Goal: Communication & Community: Answer question/provide support

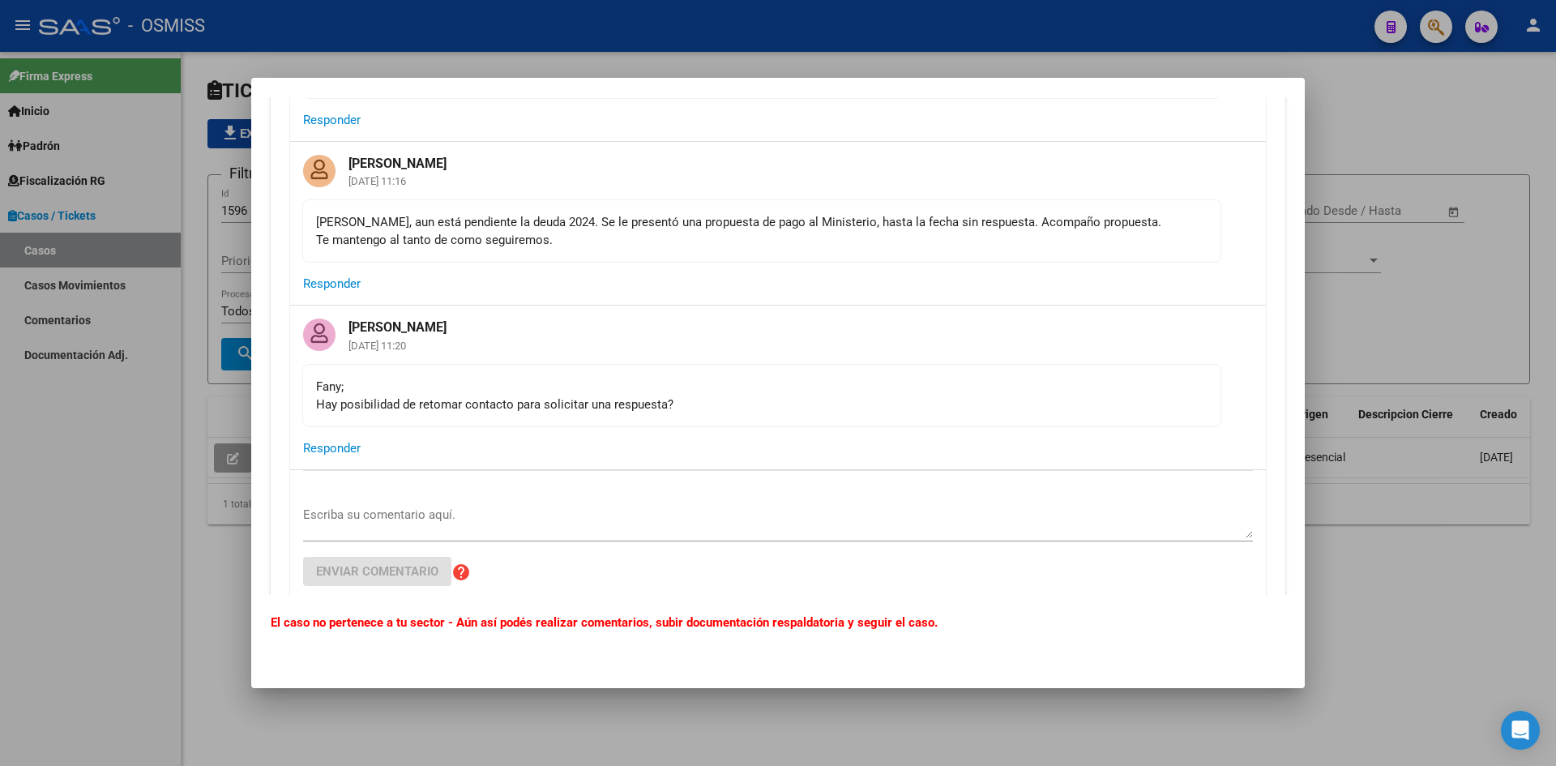
scroll to position [7292, 0]
click at [1358, 111] on div at bounding box center [778, 383] width 1556 height 766
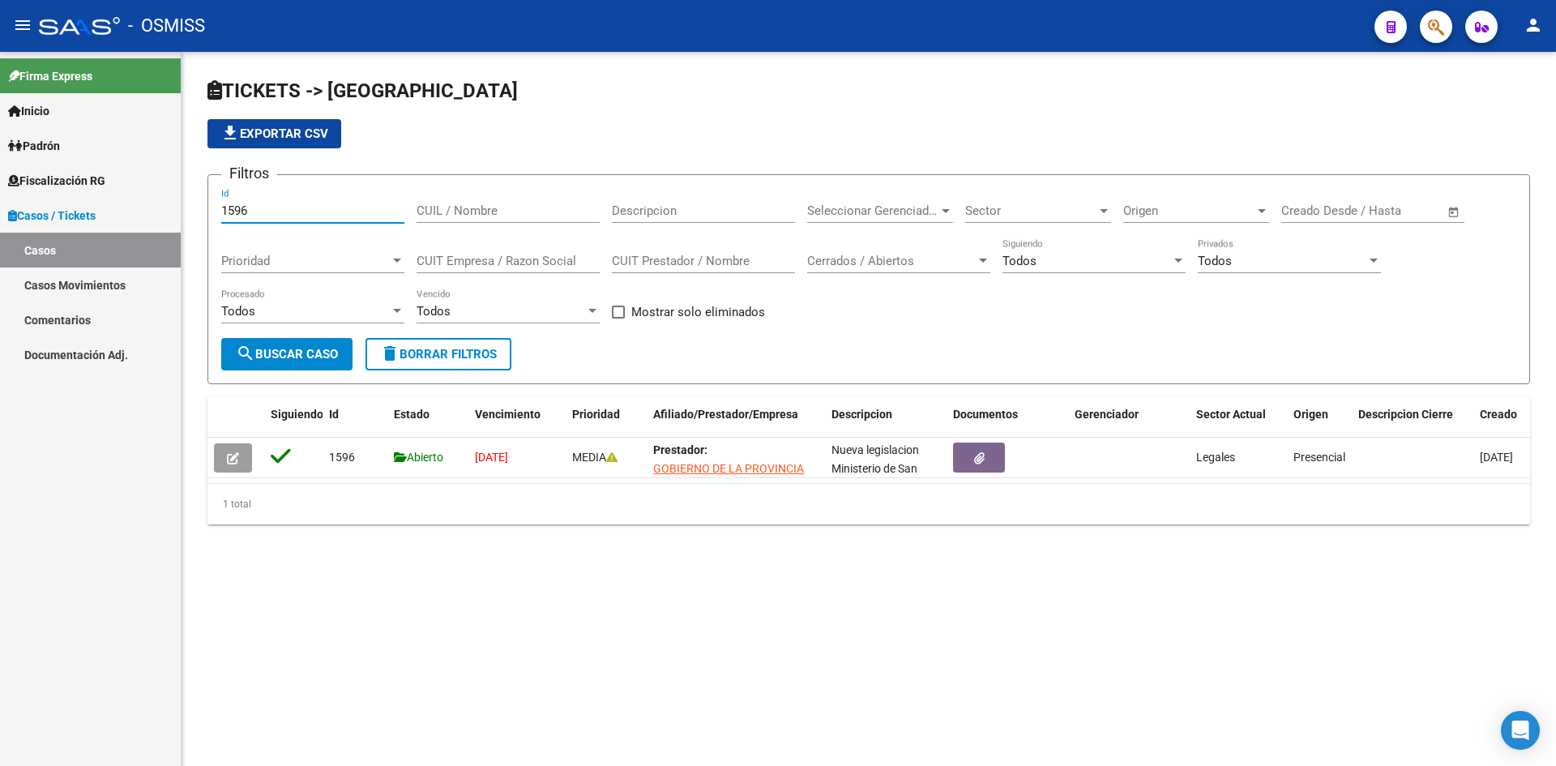
drag, startPoint x: 252, startPoint y: 208, endPoint x: 184, endPoint y: 224, distance: 70.0
click at [184, 224] on div "TICKETS -> Casos file_download Exportar CSV Filtros 1596 Id CUIL / Nombre Descr…" at bounding box center [868, 314] width 1374 height 524
type input "1199"
click at [288, 347] on span "search Buscar Caso" at bounding box center [287, 354] width 102 height 15
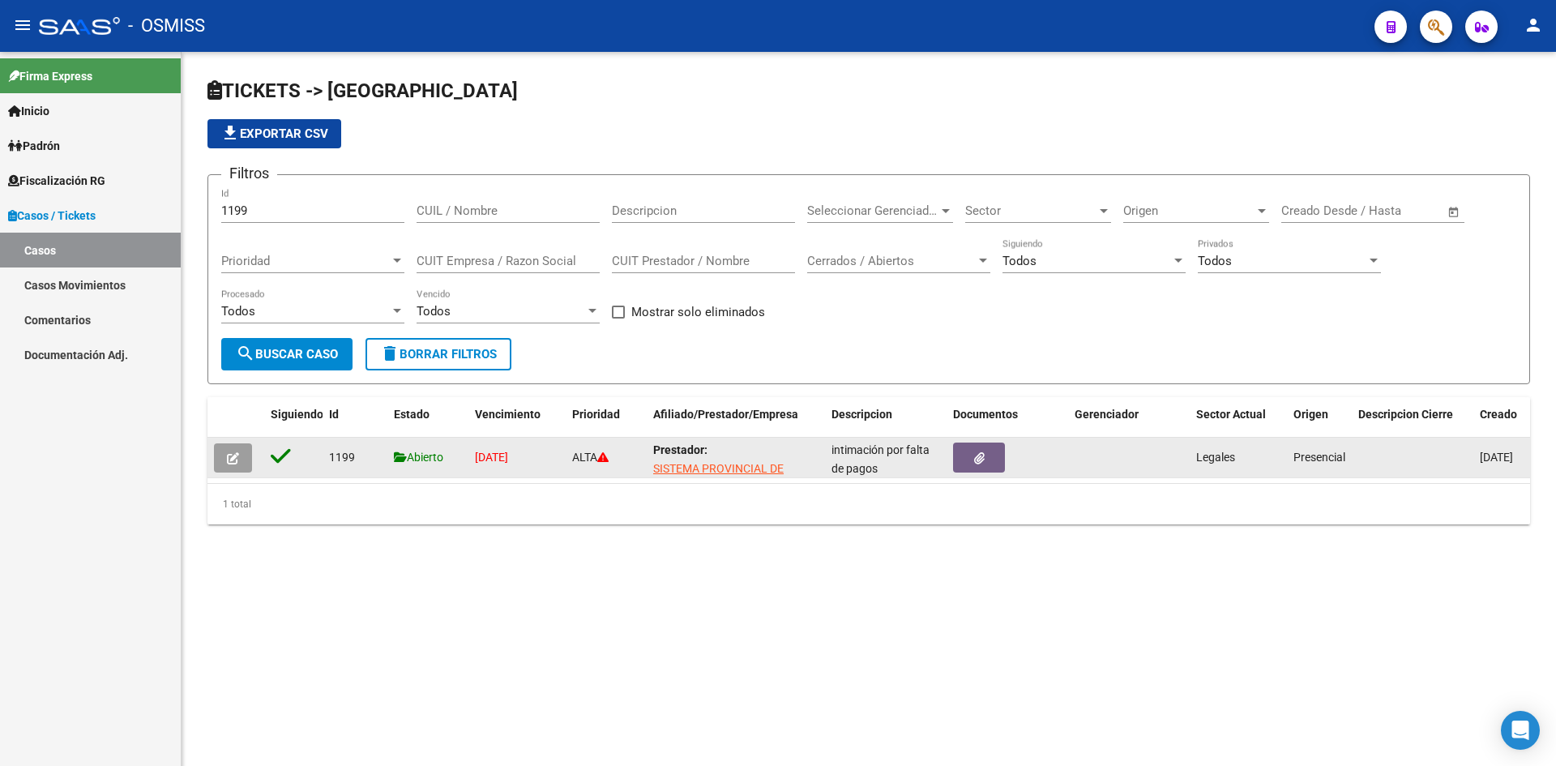
click at [234, 456] on icon "button" at bounding box center [233, 458] width 12 height 12
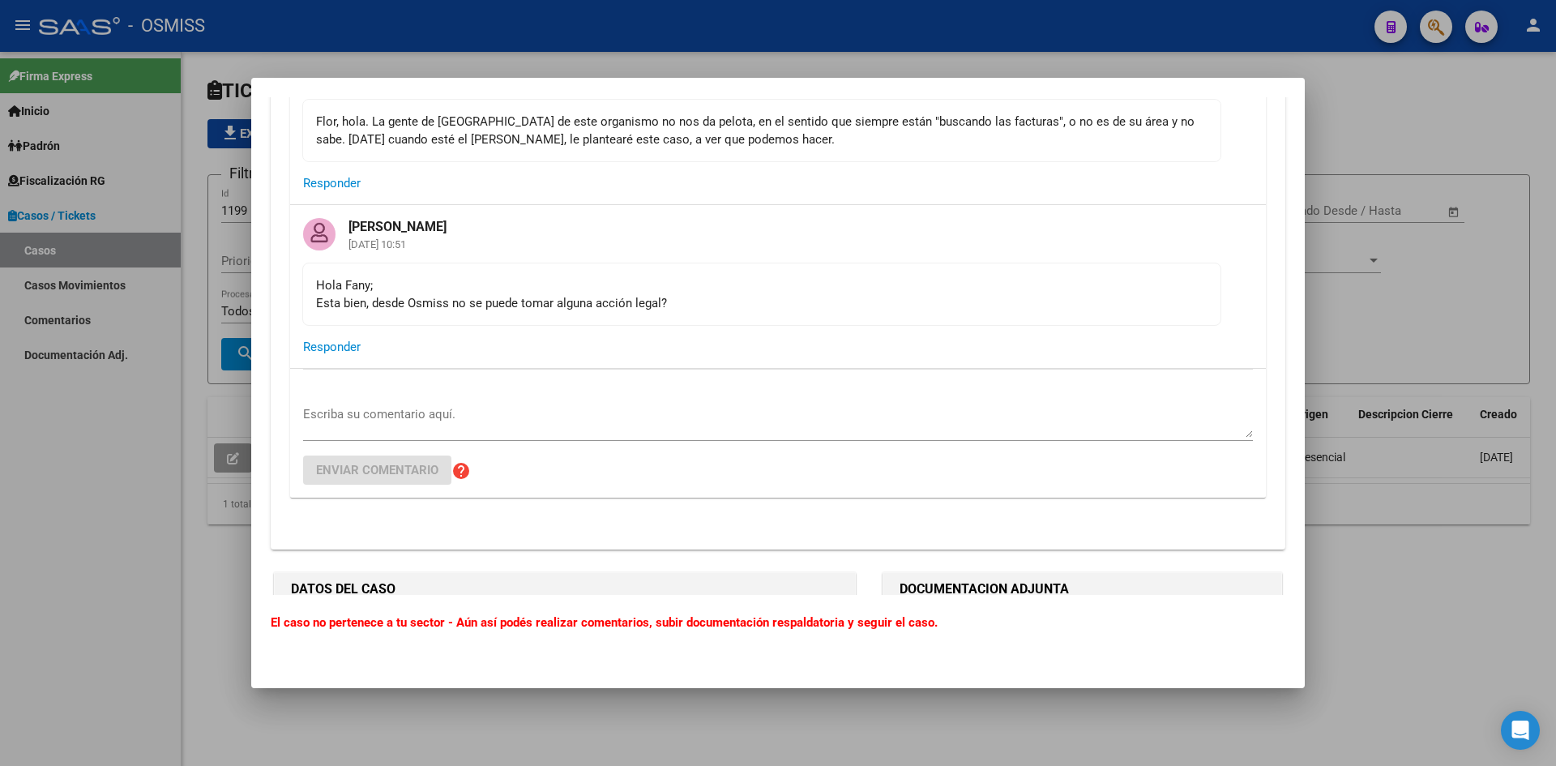
scroll to position [5833, 0]
click at [360, 427] on textarea "Escriba su comentario aquí." at bounding box center [778, 420] width 950 height 32
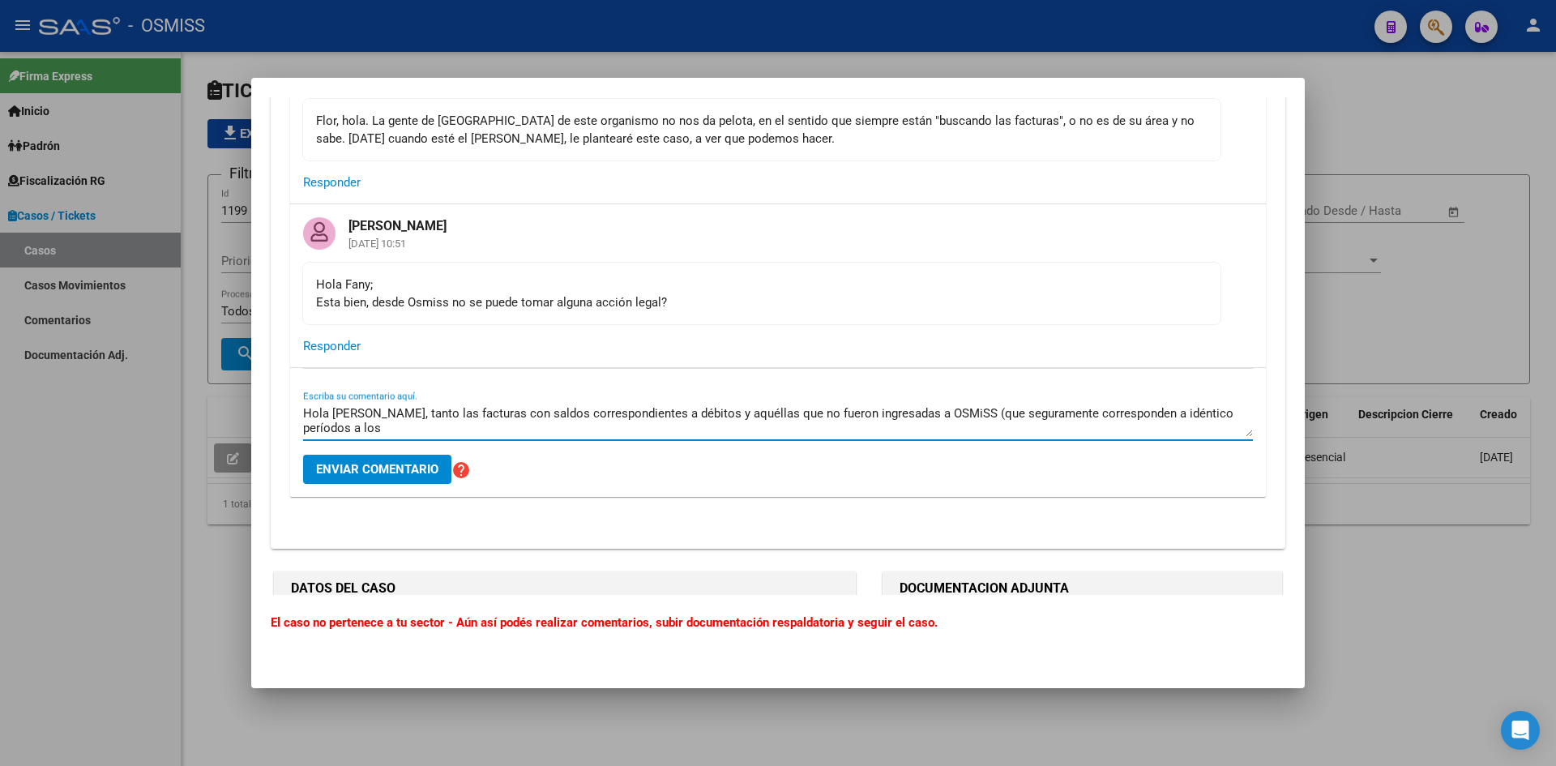
click at [947, 430] on textarea "Hola [PERSON_NAME], tanto las facturas con saldos correspondientes a débitos y …" at bounding box center [778, 420] width 950 height 32
click at [386, 431] on textarea "Hola [PERSON_NAME], tanto las facturas con saldos correspondientes a débitos y …" at bounding box center [778, 420] width 950 height 32
drag, startPoint x: 664, startPoint y: 433, endPoint x: 949, endPoint y: 443, distance: 284.6
click at [949, 437] on textarea "Hola [PERSON_NAME], las facturas con saldos correspondientes a débitos y aquéll…" at bounding box center [778, 420] width 950 height 32
click at [451, 431] on textarea "Hola [PERSON_NAME], las facturas con saldos correspondientes a débitos" at bounding box center [778, 420] width 950 height 32
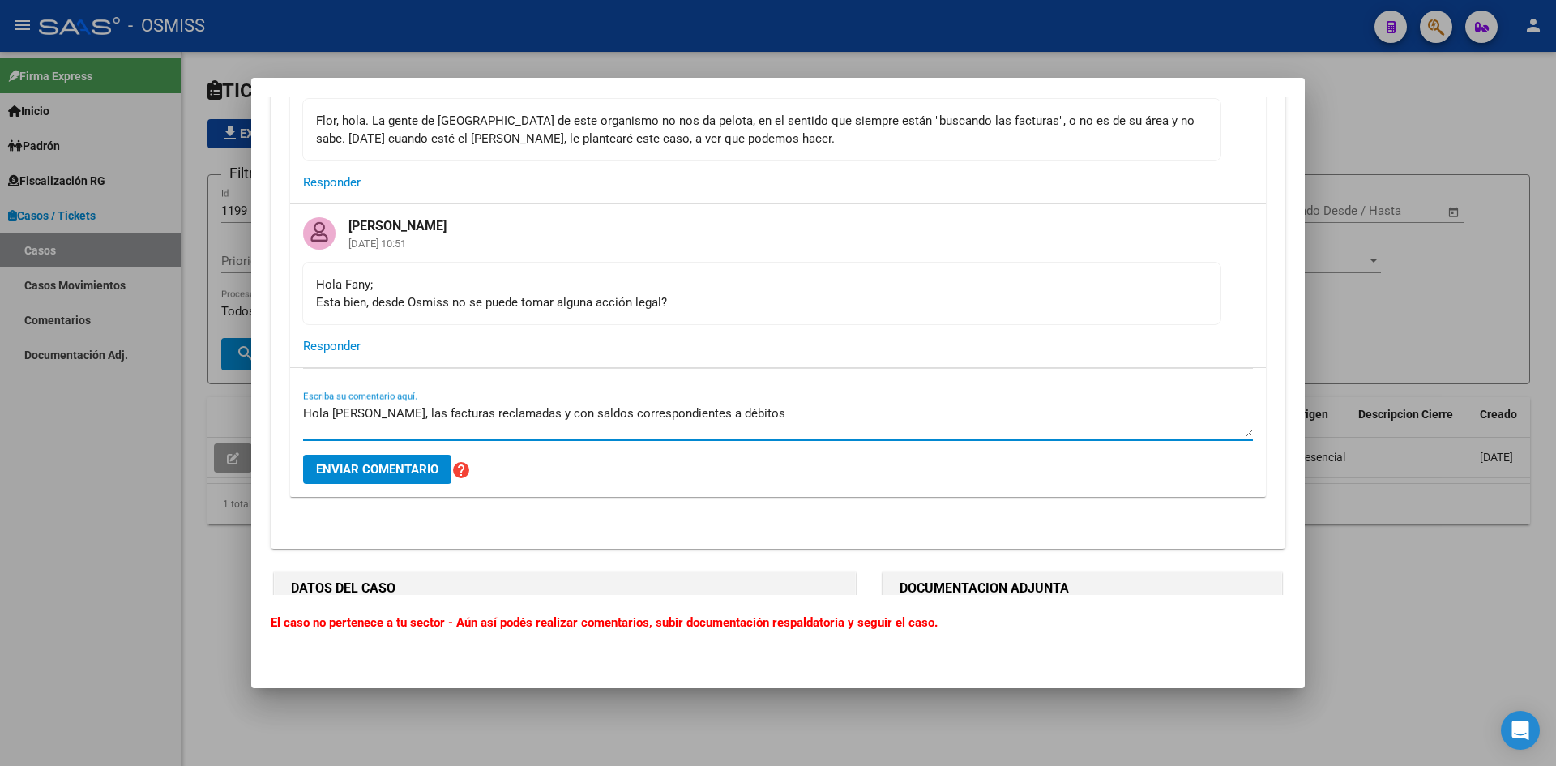
click at [747, 437] on textarea "Hola [PERSON_NAME], las facturas reclamadas y con saldos correspondientes a déb…" at bounding box center [778, 420] width 950 height 32
click at [478, 437] on textarea "Hola [PERSON_NAME], las facturas reclamadas y con saldos correspondientes a déb…" at bounding box center [778, 420] width 950 height 32
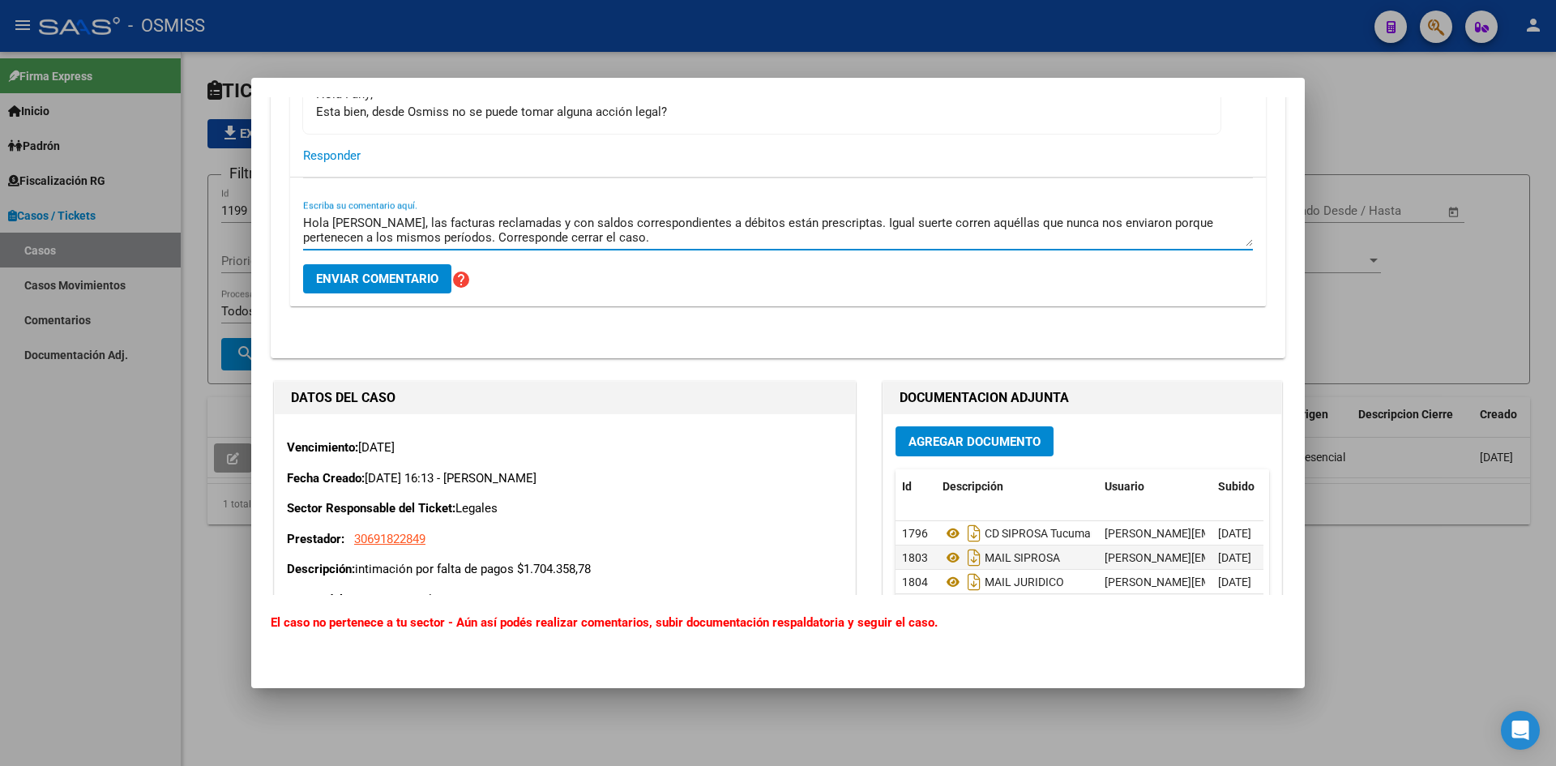
scroll to position [5995, 0]
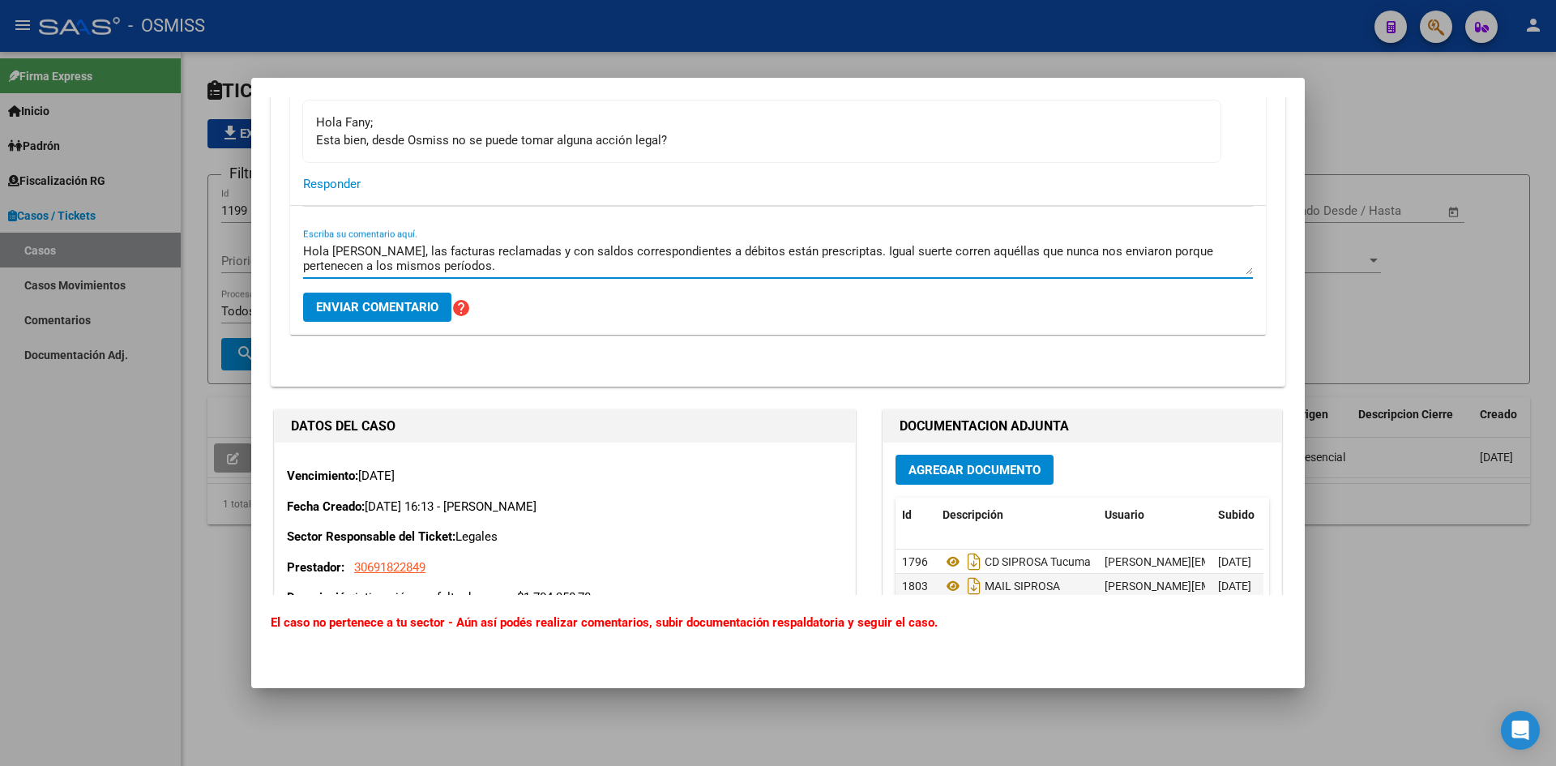
click at [907, 266] on textarea "Hola [PERSON_NAME], las facturas reclamadas y con saldos correspondientes a déb…" at bounding box center [778, 258] width 950 height 32
click at [303, 275] on textarea "Hola [PERSON_NAME], las facturas reclamadas y con saldos correspondientes a déb…" at bounding box center [778, 258] width 950 height 32
drag, startPoint x: 839, startPoint y: 265, endPoint x: 842, endPoint y: 281, distance: 16.5
click at [842, 275] on textarea "Hola [PERSON_NAME], las facturas reclamadas y con saldos correspondientes a déb…" at bounding box center [778, 258] width 950 height 32
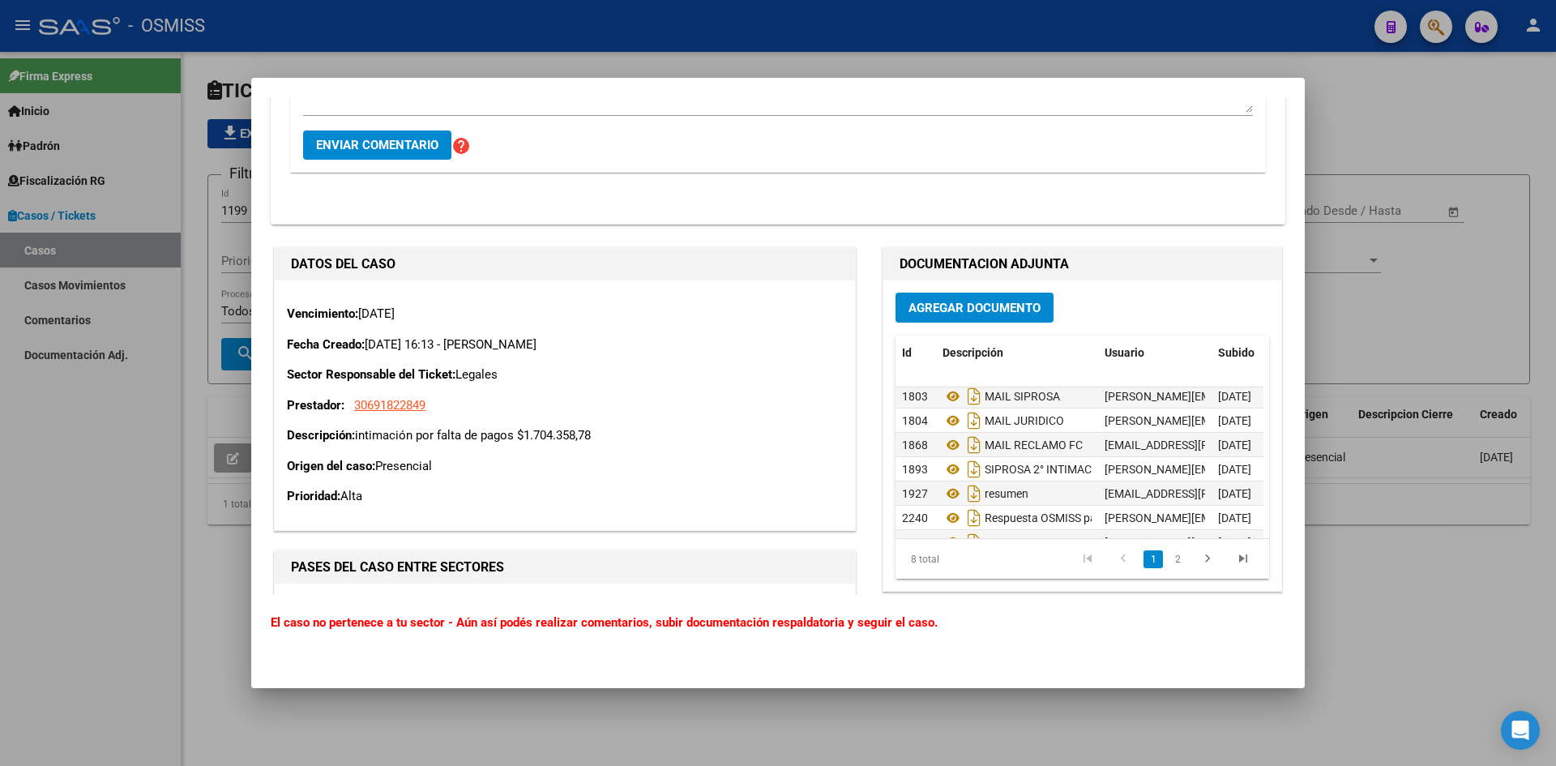
scroll to position [0, 0]
click at [863, 106] on textarea "Hola [PERSON_NAME], las facturas reclamadas y con saldos correspondientes a déb…" at bounding box center [778, 96] width 950 height 32
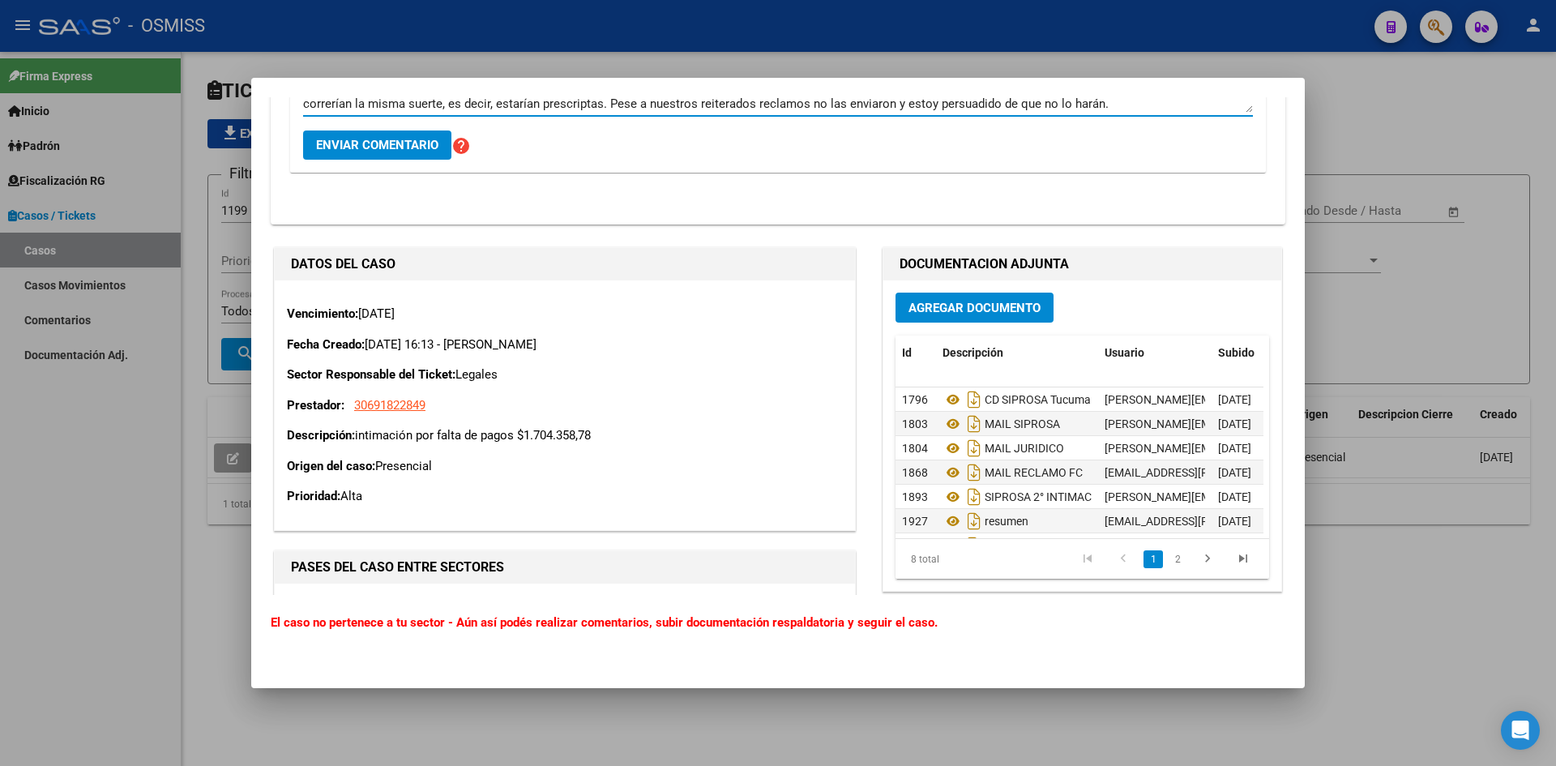
click at [833, 108] on textarea "Hola [PERSON_NAME], las facturas reclamadas y con saldos correspondientes a déb…" at bounding box center [778, 96] width 950 height 32
click at [950, 110] on textarea "Hola [PERSON_NAME], las facturas reclamadas y con saldos correspondientes a déb…" at bounding box center [778, 96] width 950 height 32
click at [770, 113] on textarea "Hola [PERSON_NAME], las facturas reclamadas y con saldos correspondientes a déb…" at bounding box center [778, 96] width 950 height 32
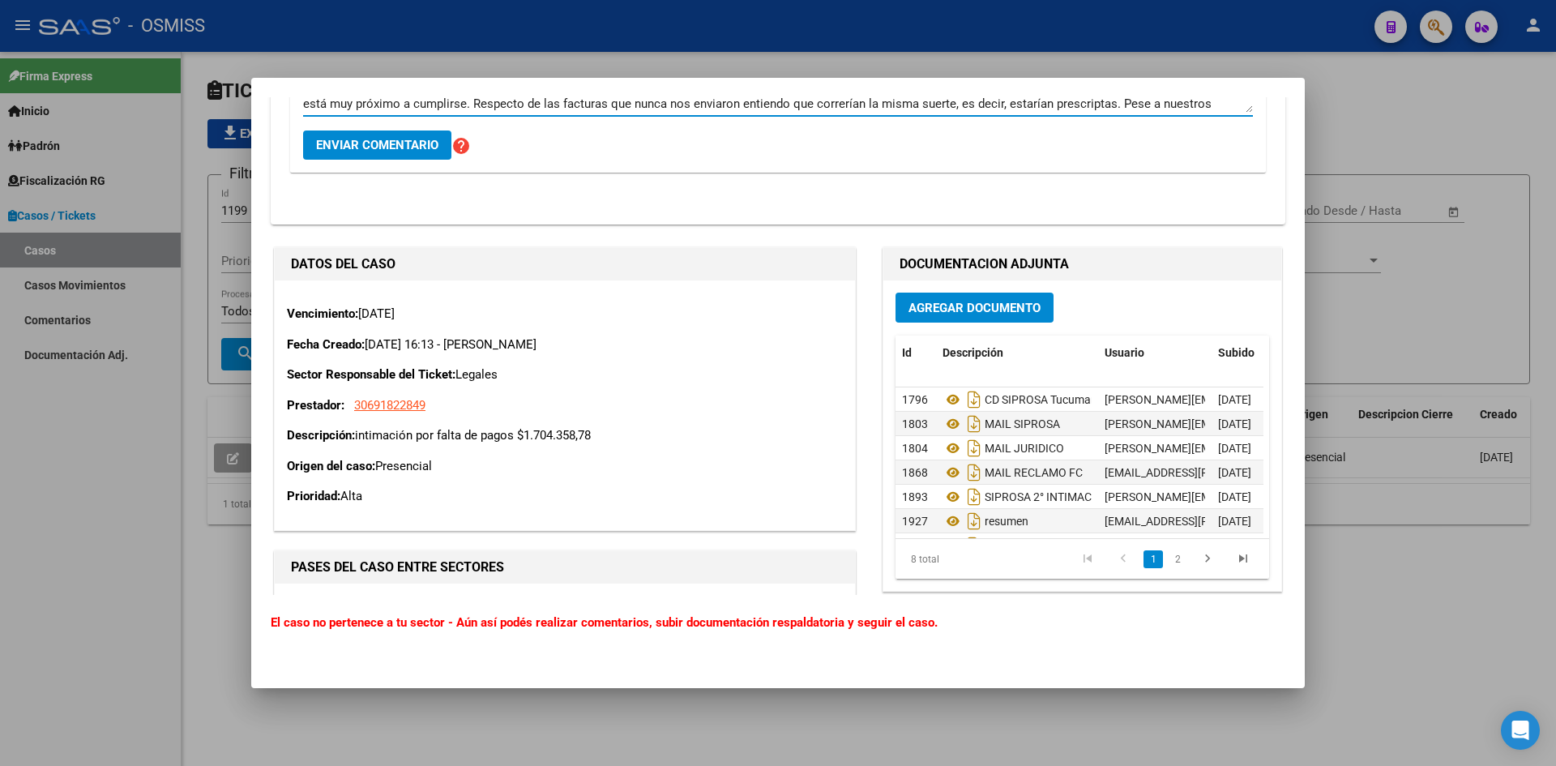
click at [971, 108] on textarea "Hola [PERSON_NAME], las facturas reclamadas y con saldos correspondientes a déb…" at bounding box center [778, 96] width 950 height 32
click at [1060, 108] on textarea "Hola [PERSON_NAME], las facturas reclamadas y con saldos correspondientes a déb…" at bounding box center [778, 96] width 950 height 32
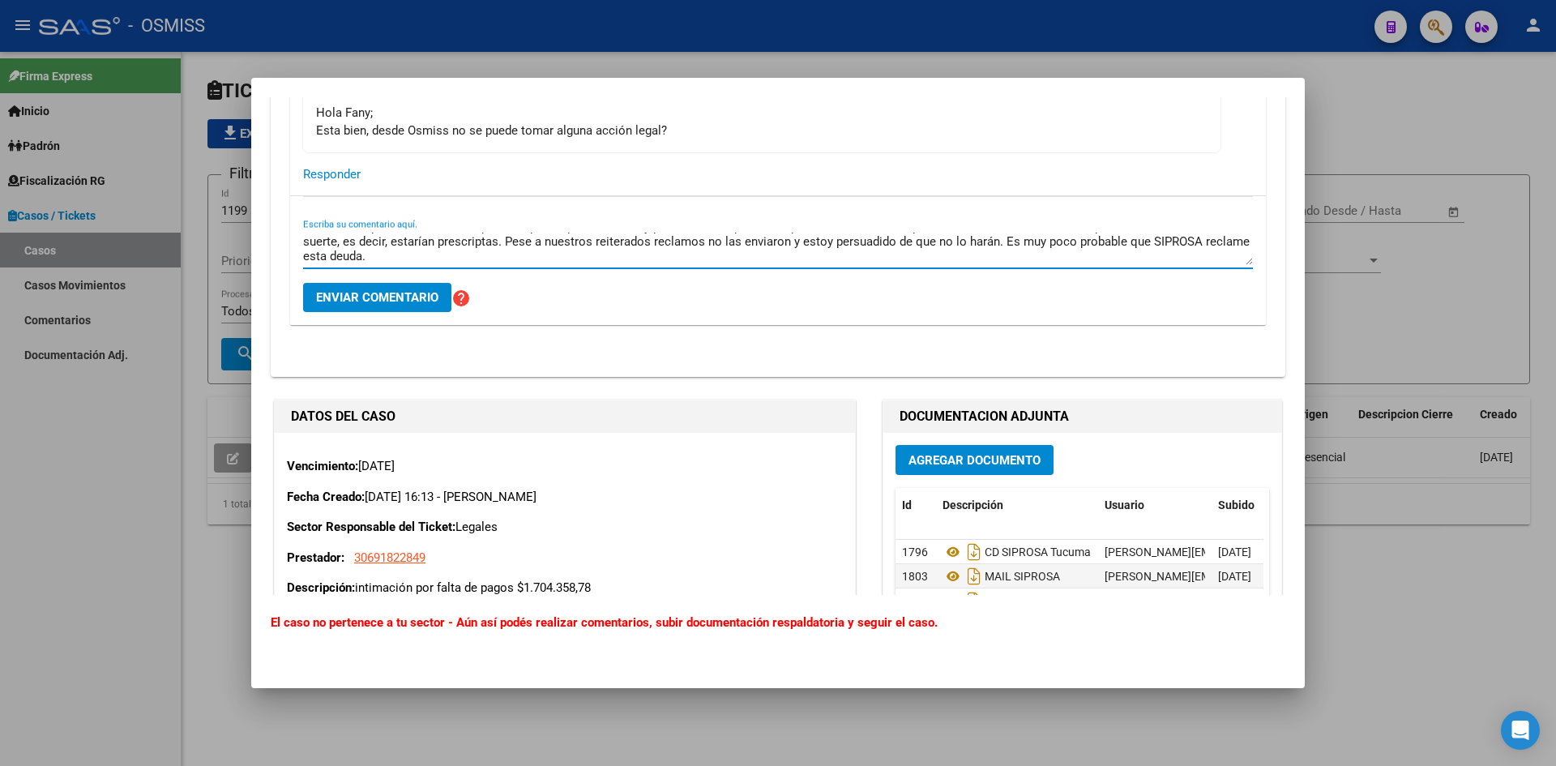
scroll to position [5995, 0]
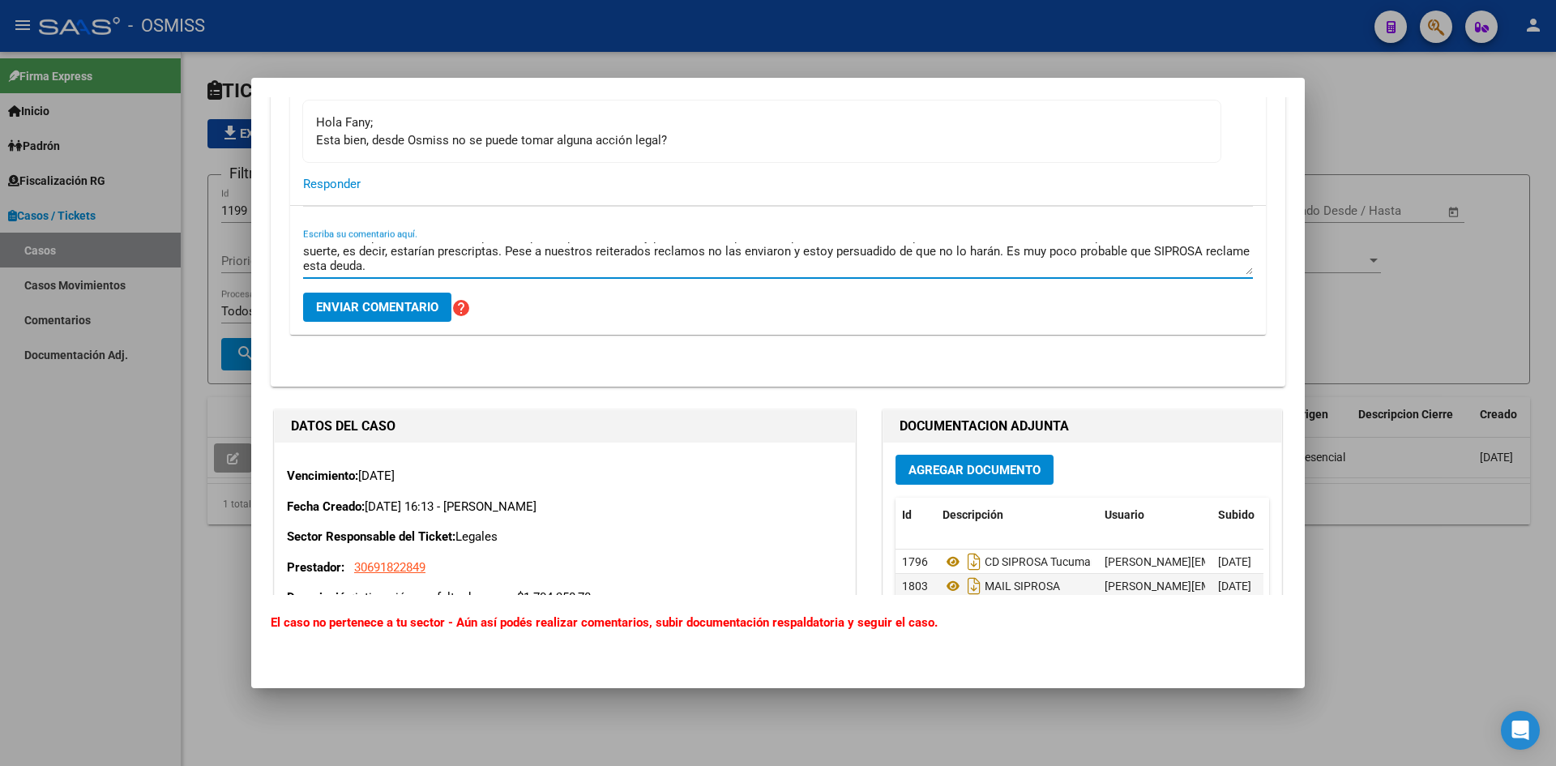
click at [446, 275] on textarea "Hola [PERSON_NAME], las facturas reclamadas y con saldos correspondientes a déb…" at bounding box center [778, 258] width 950 height 32
type textarea "Hola [PERSON_NAME], las facturas reclamadas y con saldos correspondientes a déb…"
click at [378, 314] on span "Enviar comentario" at bounding box center [377, 307] width 122 height 15
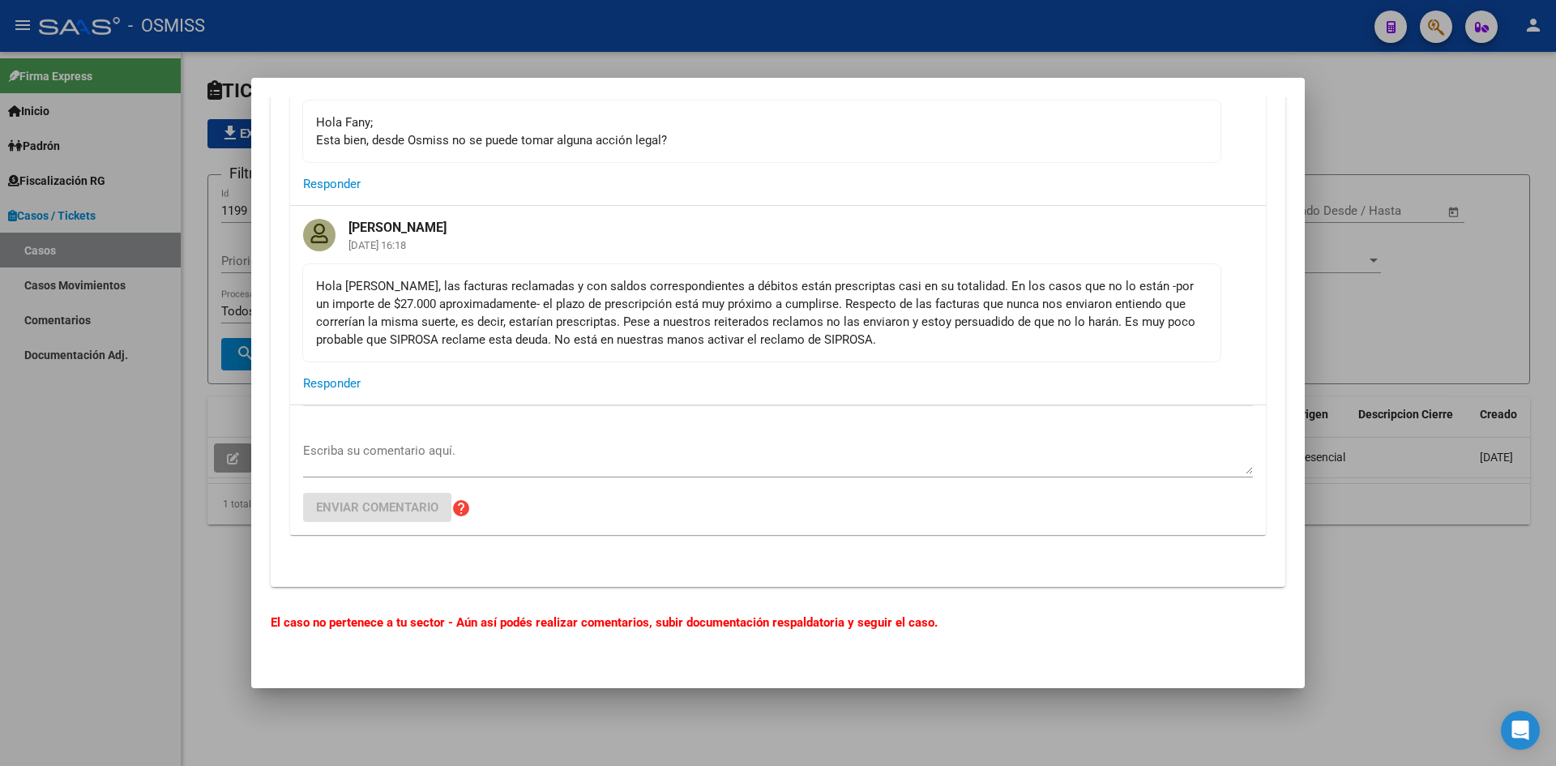
click at [1350, 101] on div at bounding box center [778, 383] width 1556 height 766
